Goal: Task Accomplishment & Management: Complete application form

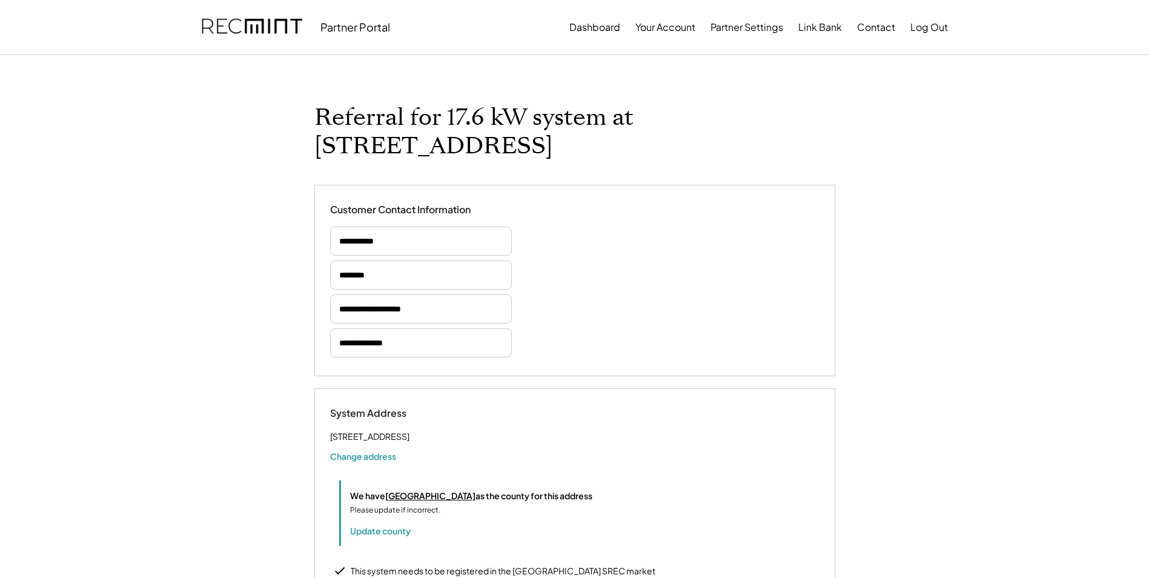
select select "**********"
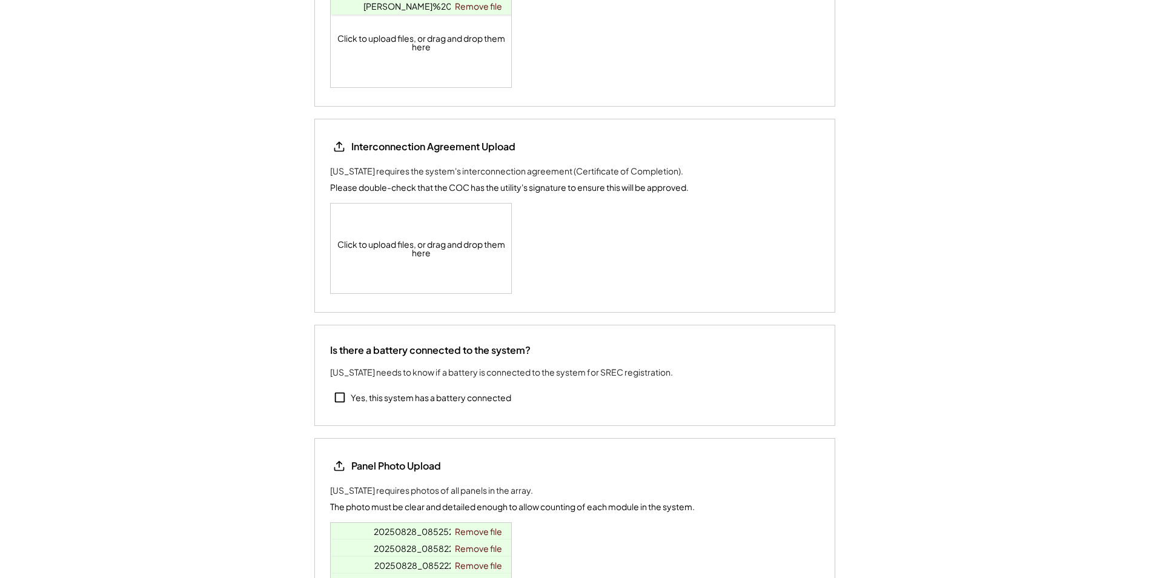
click at [426, 222] on div "Click to upload files, or drag and drop them here" at bounding box center [422, 248] width 182 height 90
click at [435, 249] on div "Click to upload files, or drag and drop them here [DATE] EDC Signature - [PERSO…" at bounding box center [422, 248] width 182 height 90
click at [432, 234] on div "Click to upload files, or drag and drop them here [DATE] EDC Signature - [PERSO…" at bounding box center [422, 248] width 182 height 90
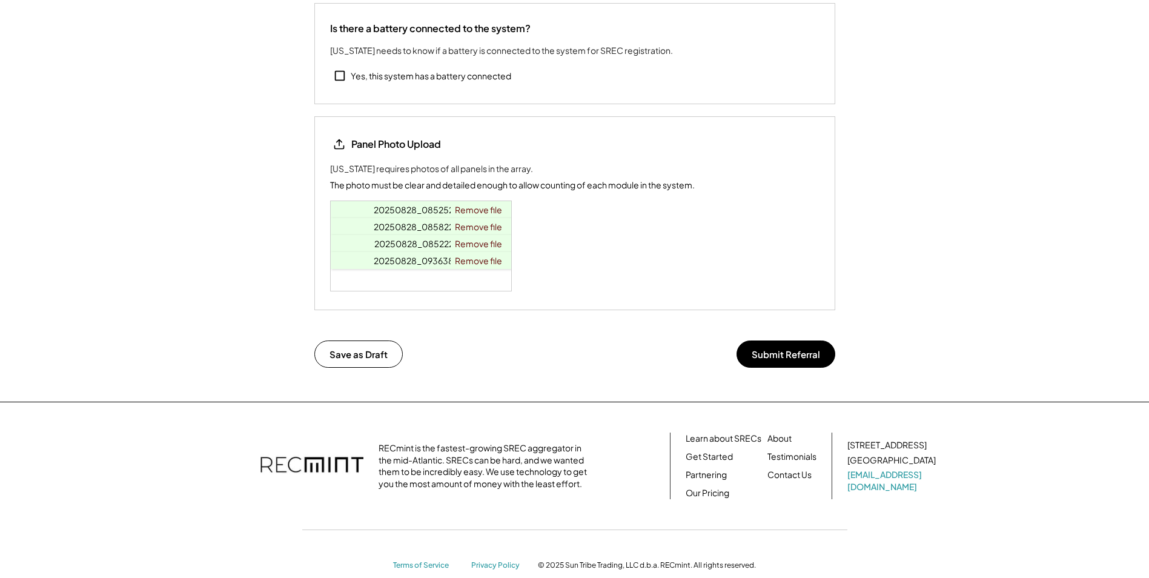
scroll to position [1967, 0]
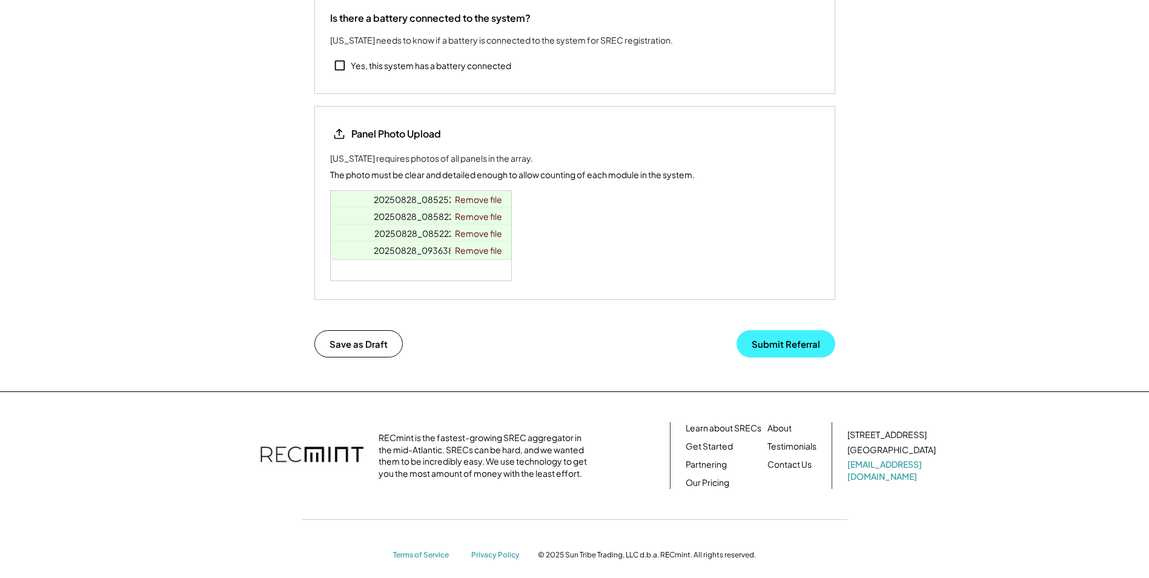
click at [798, 331] on button "Submit Referral" at bounding box center [785, 343] width 99 height 27
